Goal: Information Seeking & Learning: Learn about a topic

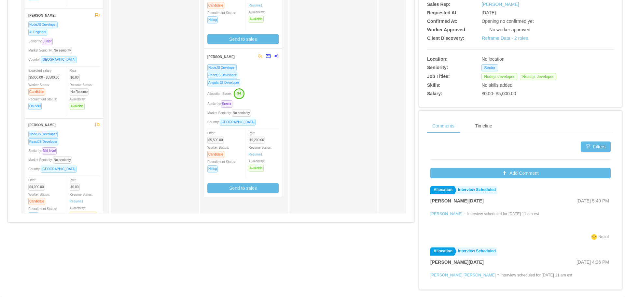
scroll to position [191, 0]
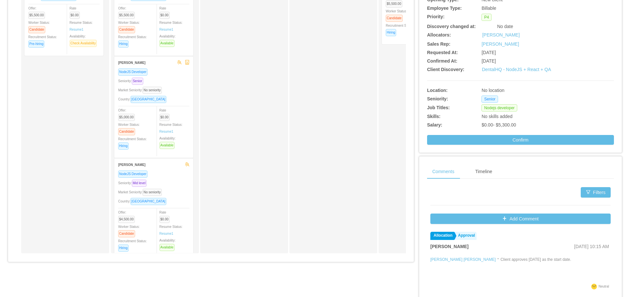
scroll to position [130, 0]
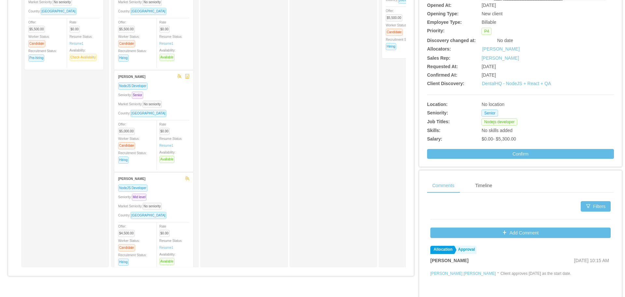
scroll to position [130, 0]
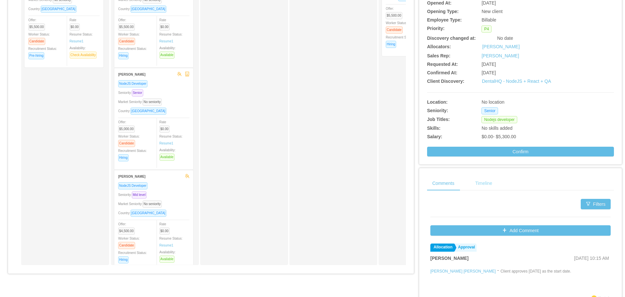
click at [479, 186] on div "Timeline" at bounding box center [483, 183] width 27 height 15
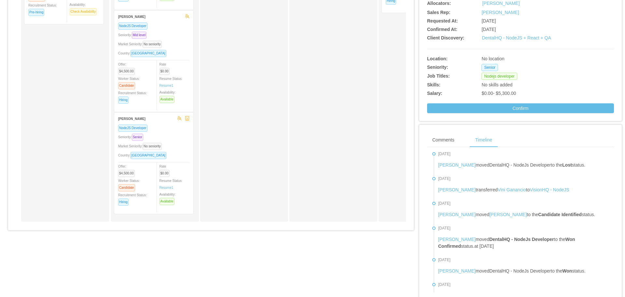
scroll to position [164, 0]
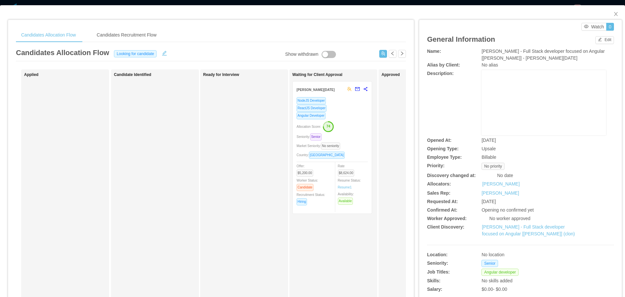
click at [318, 92] on div "[PERSON_NAME][DATE]" at bounding box center [320, 89] width 47 height 12
click at [310, 92] on div "[PERSON_NAME][DATE]" at bounding box center [320, 89] width 47 height 12
click at [348, 119] on div "Angular Developer" at bounding box center [332, 115] width 71 height 7
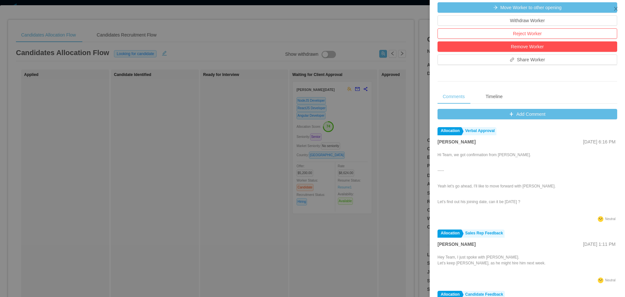
click at [412, 88] on div at bounding box center [312, 148] width 625 height 297
